Goal: Information Seeking & Learning: Learn about a topic

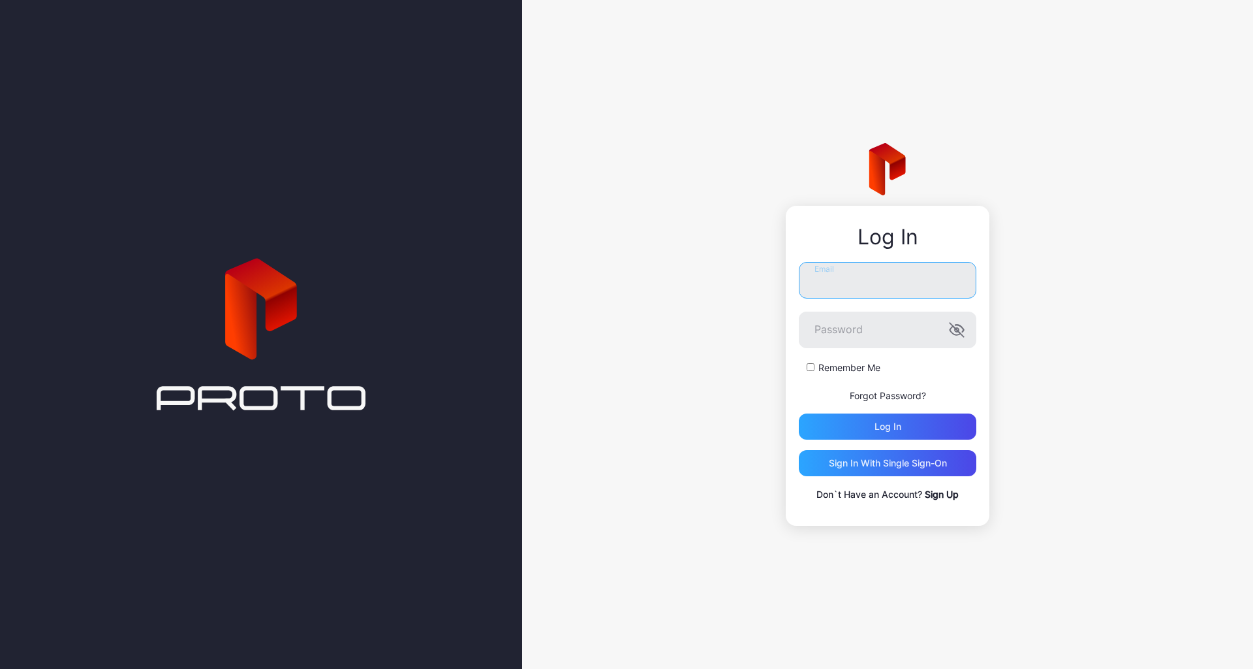
type input "**********"
click at [888, 426] on button "Log in" at bounding box center [888, 426] width 178 height 26
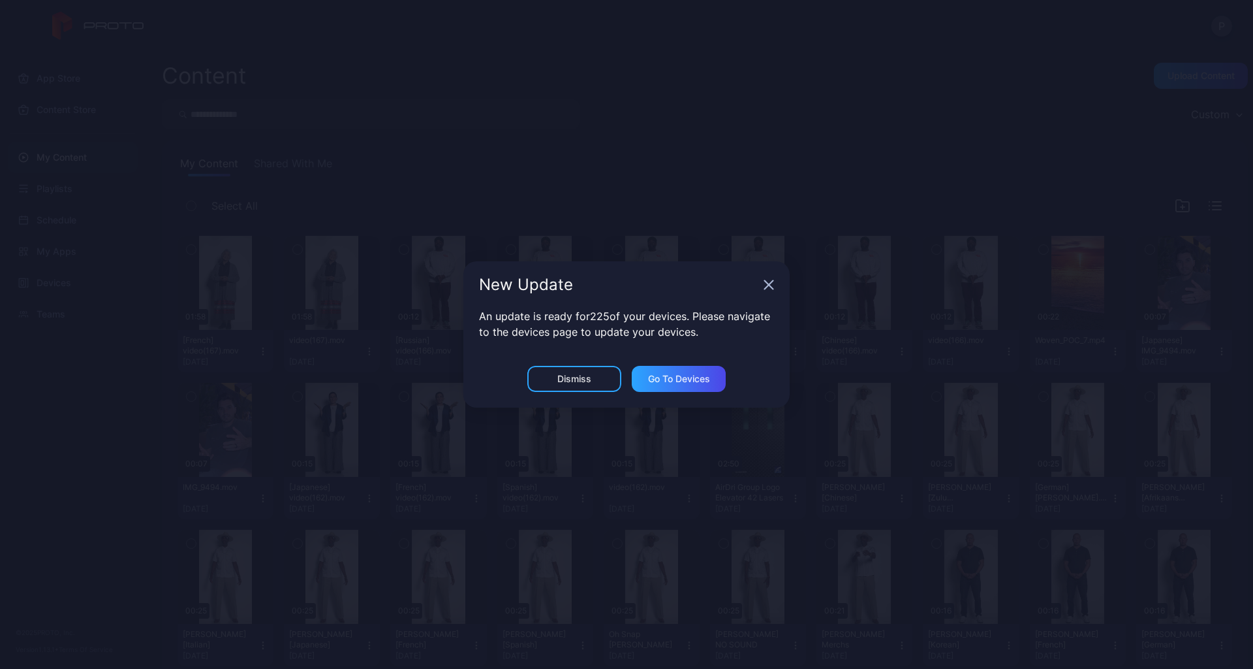
click at [560, 382] on div "Dismiss" at bounding box center [575, 378] width 34 height 10
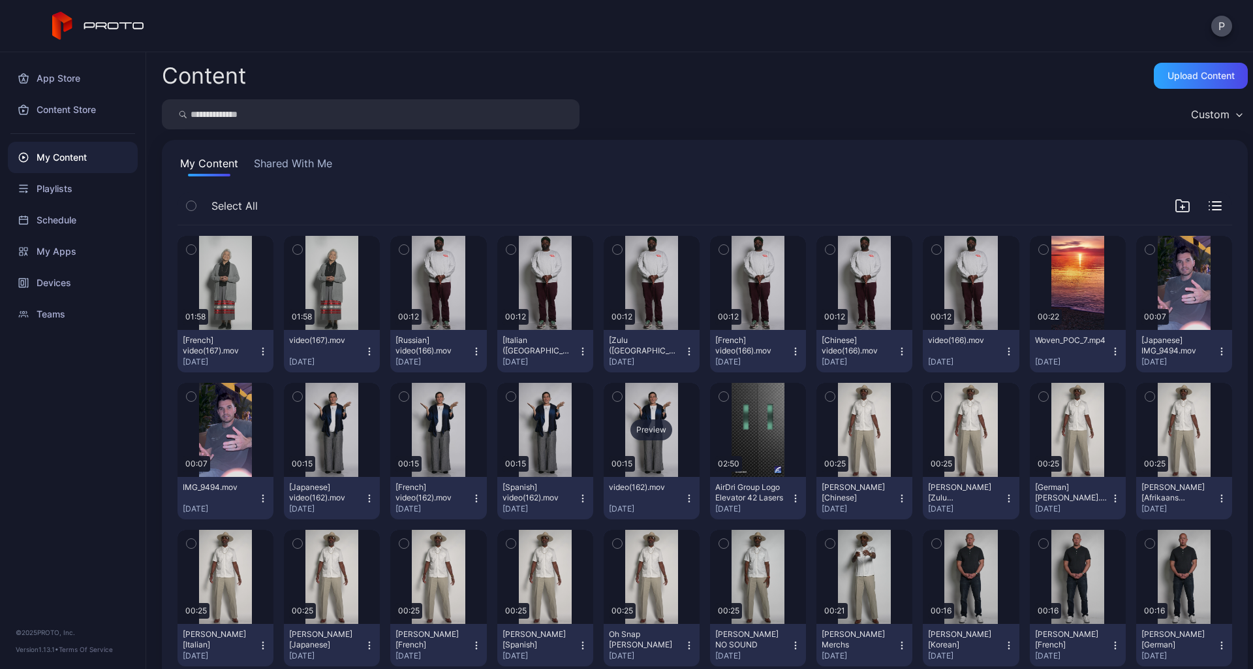
click at [648, 444] on div "Preview" at bounding box center [652, 430] width 96 height 94
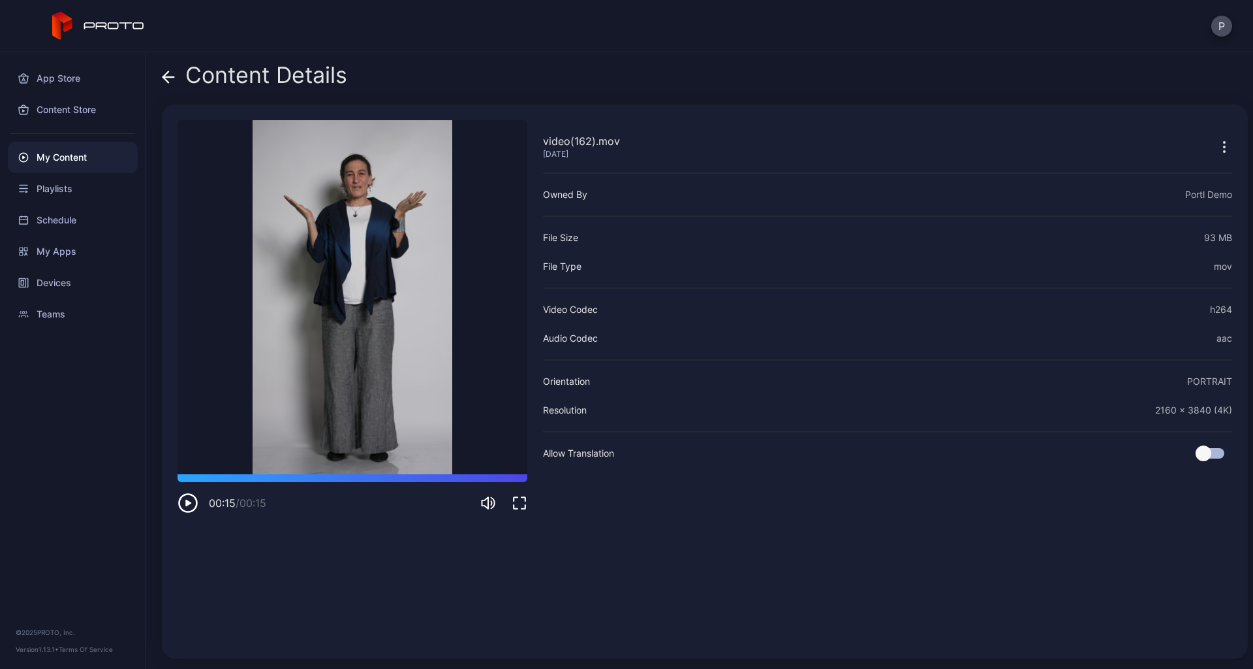
click at [163, 81] on icon at bounding box center [168, 77] width 13 height 13
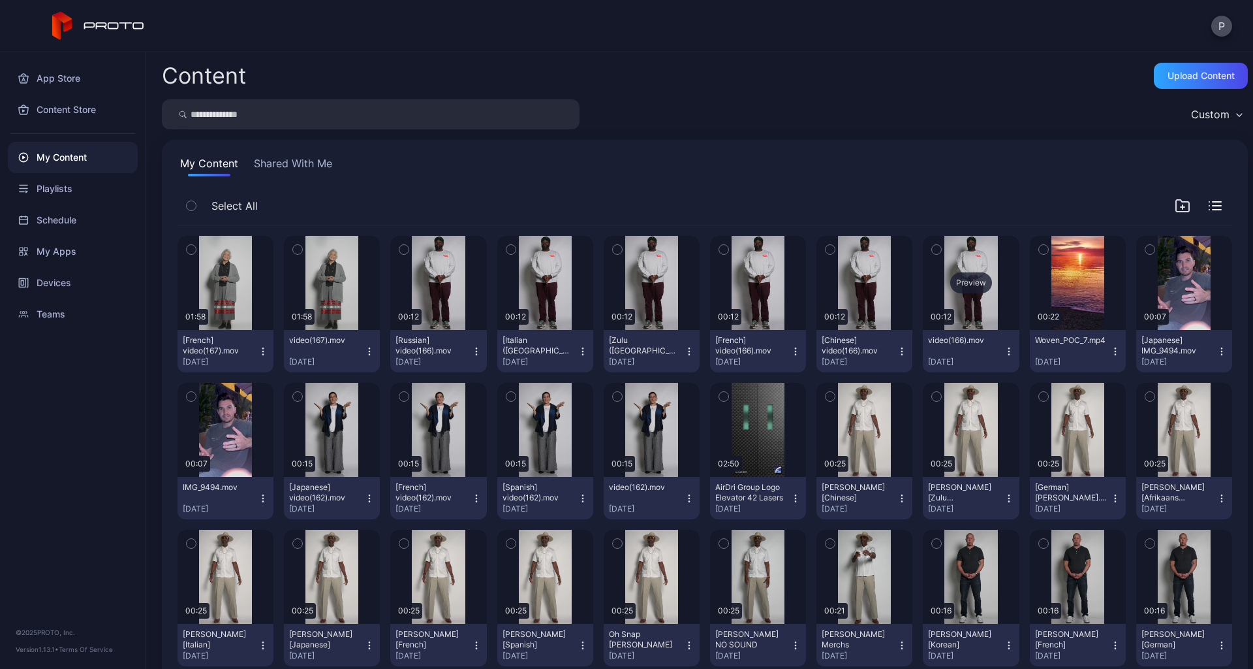
click at [958, 313] on div "Preview" at bounding box center [971, 283] width 96 height 94
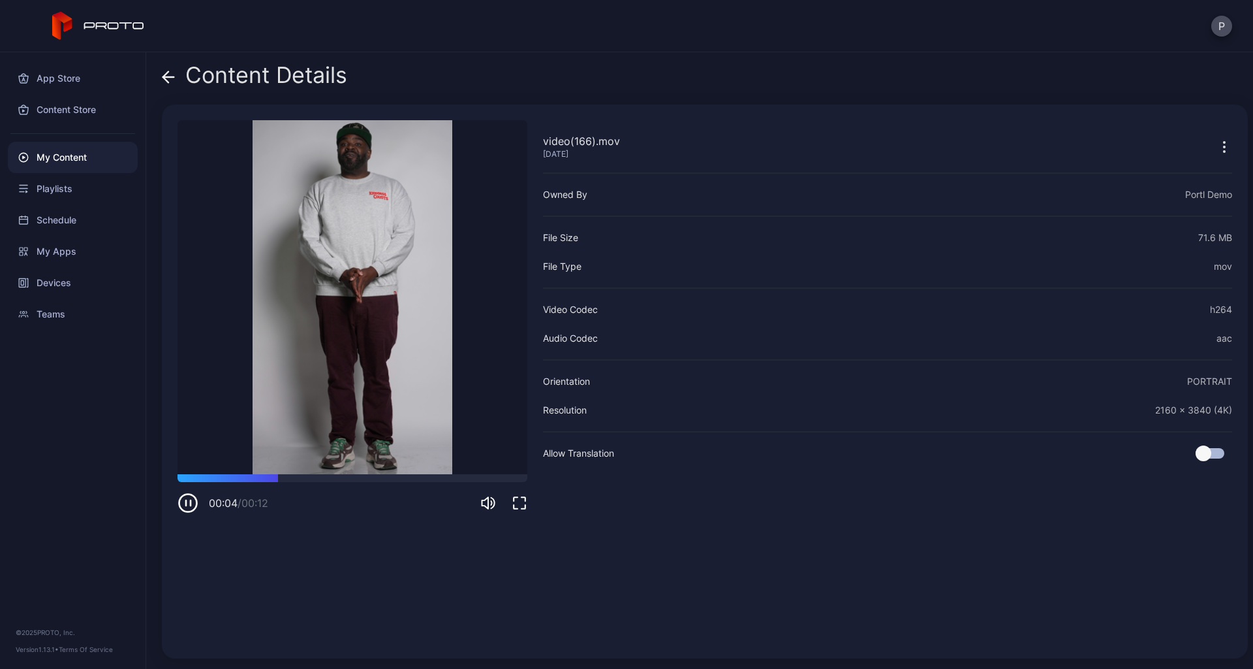
click at [186, 507] on icon "button" at bounding box center [188, 502] width 21 height 21
